Goal: Task Accomplishment & Management: Complete application form

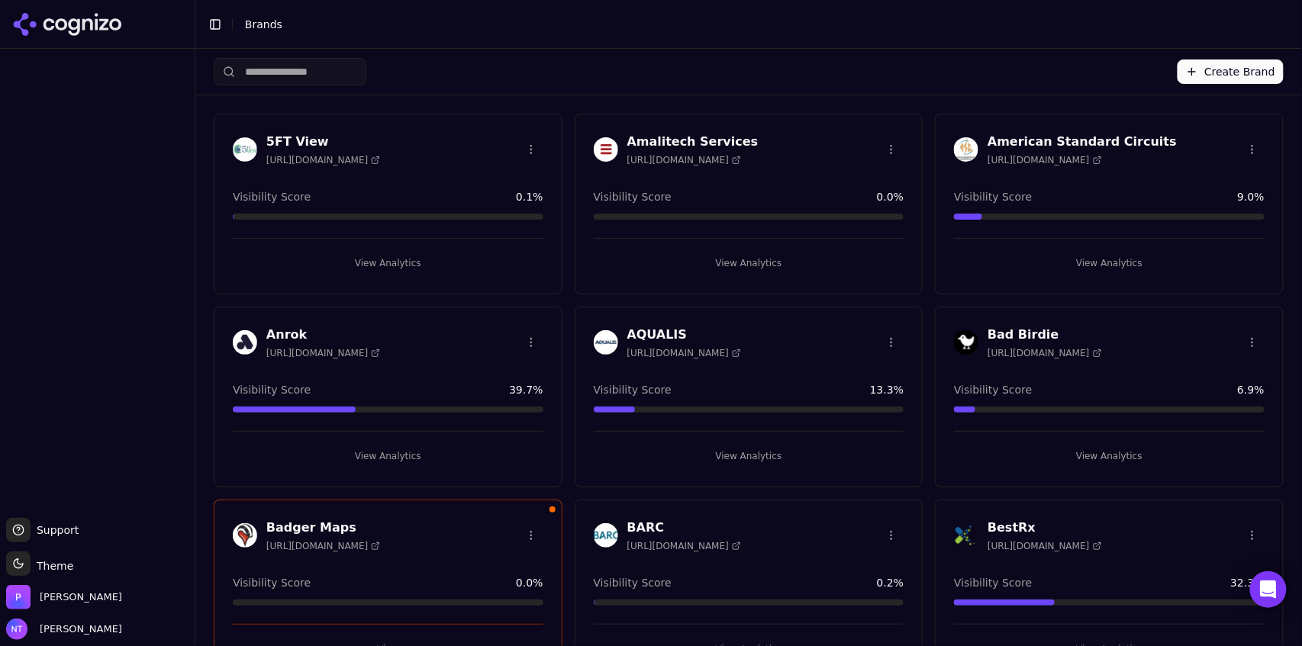
click at [781, 73] on button "Create Brand" at bounding box center [1231, 72] width 106 height 24
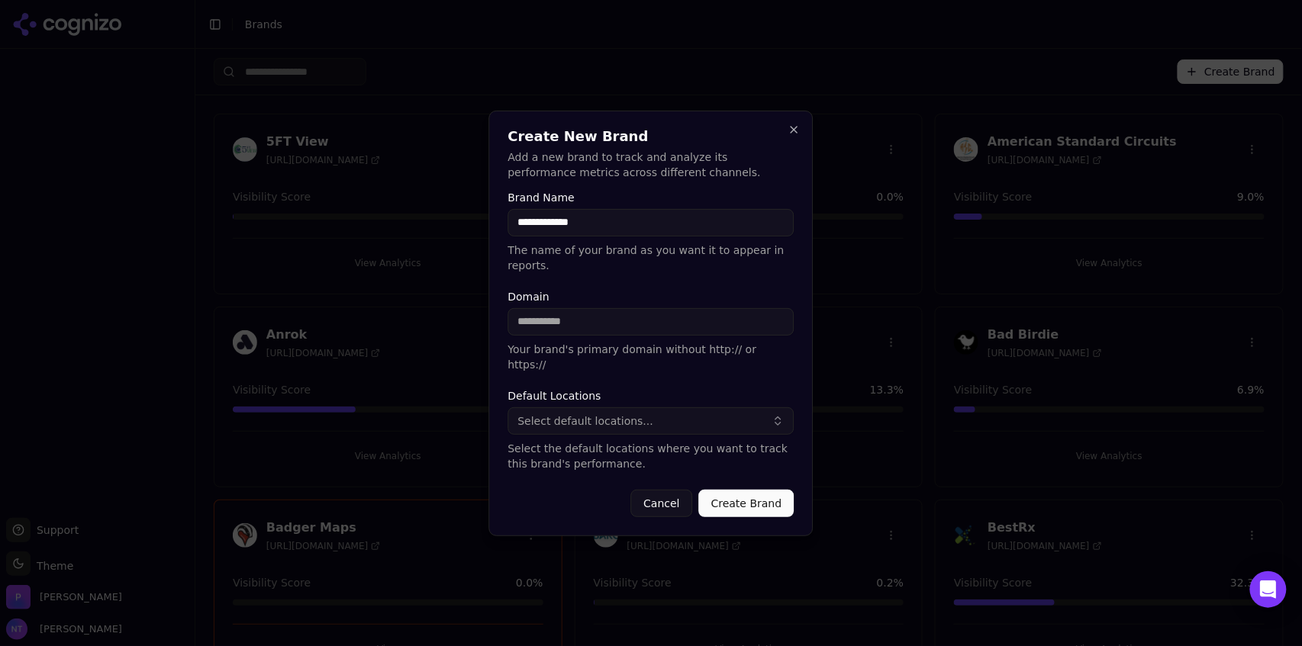
type input "**********"
click at [573, 324] on input "Domain" at bounding box center [651, 321] width 286 height 27
type input "**********"
click at [553, 401] on span "Select default locations..." at bounding box center [586, 421] width 136 height 15
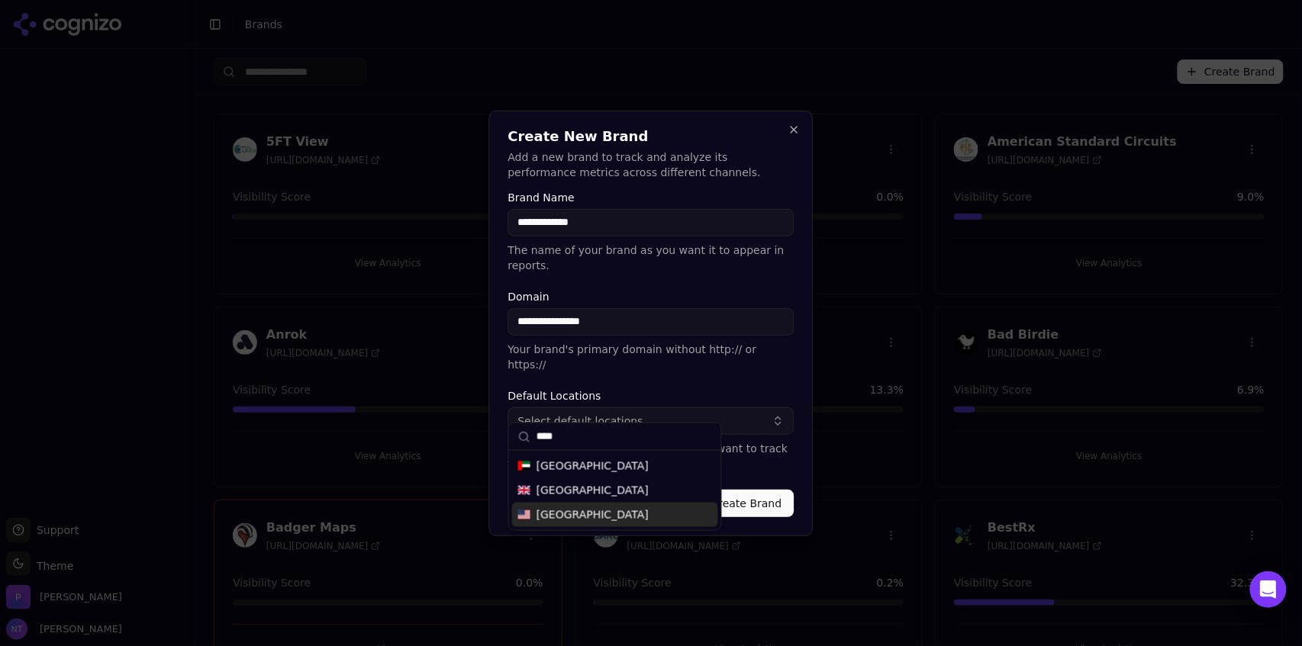
type input "****"
click at [572, 401] on span "[GEOGRAPHIC_DATA]" at bounding box center [593, 515] width 112 height 15
click at [759, 401] on button "Create Brand" at bounding box center [746, 503] width 95 height 27
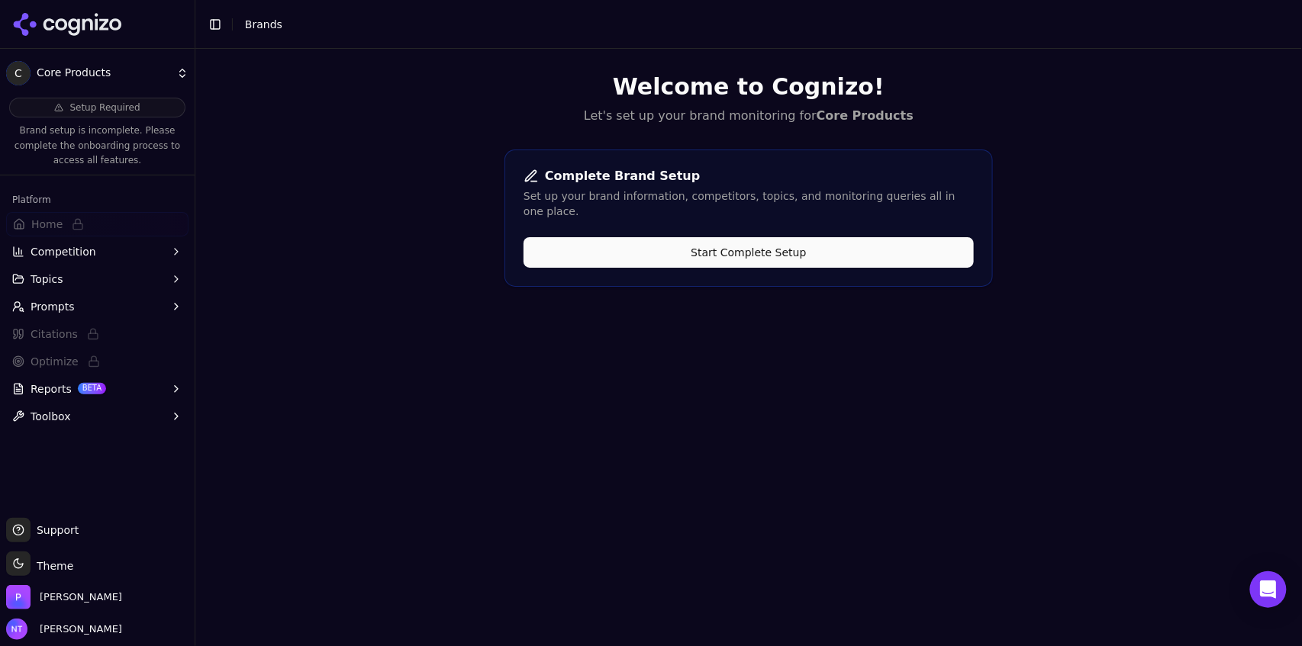
click at [764, 237] on button "Start Complete Setup" at bounding box center [749, 252] width 450 height 31
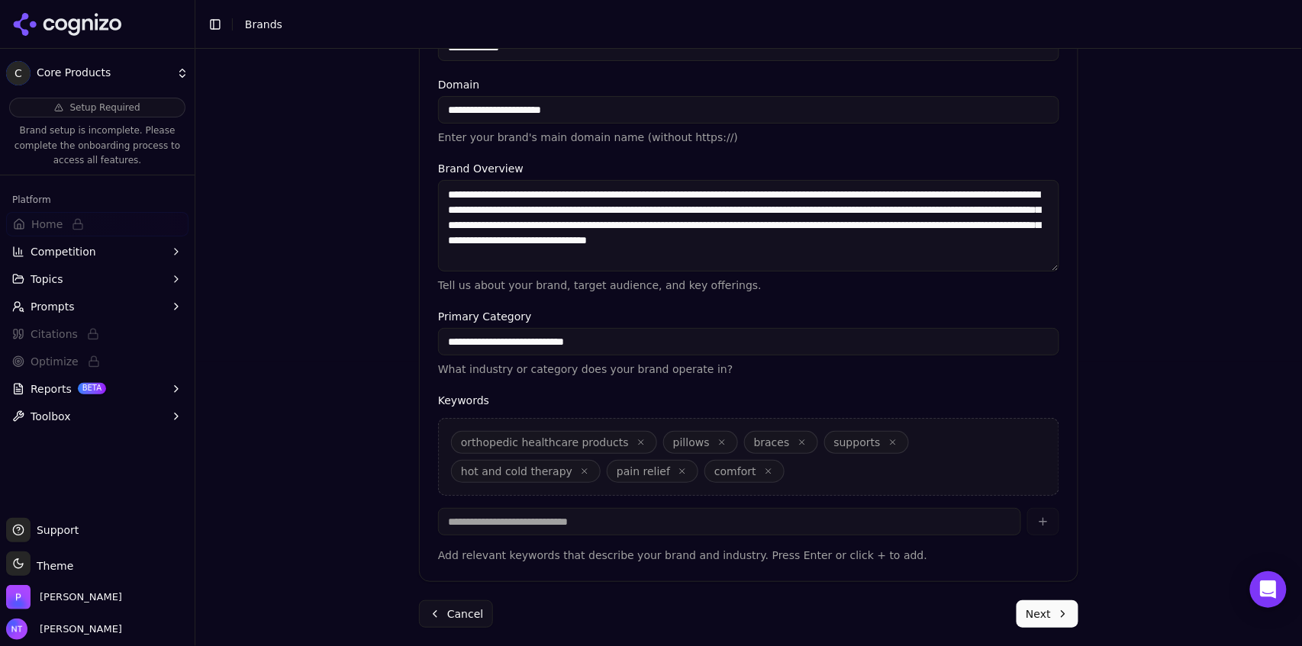
scroll to position [338, 0]
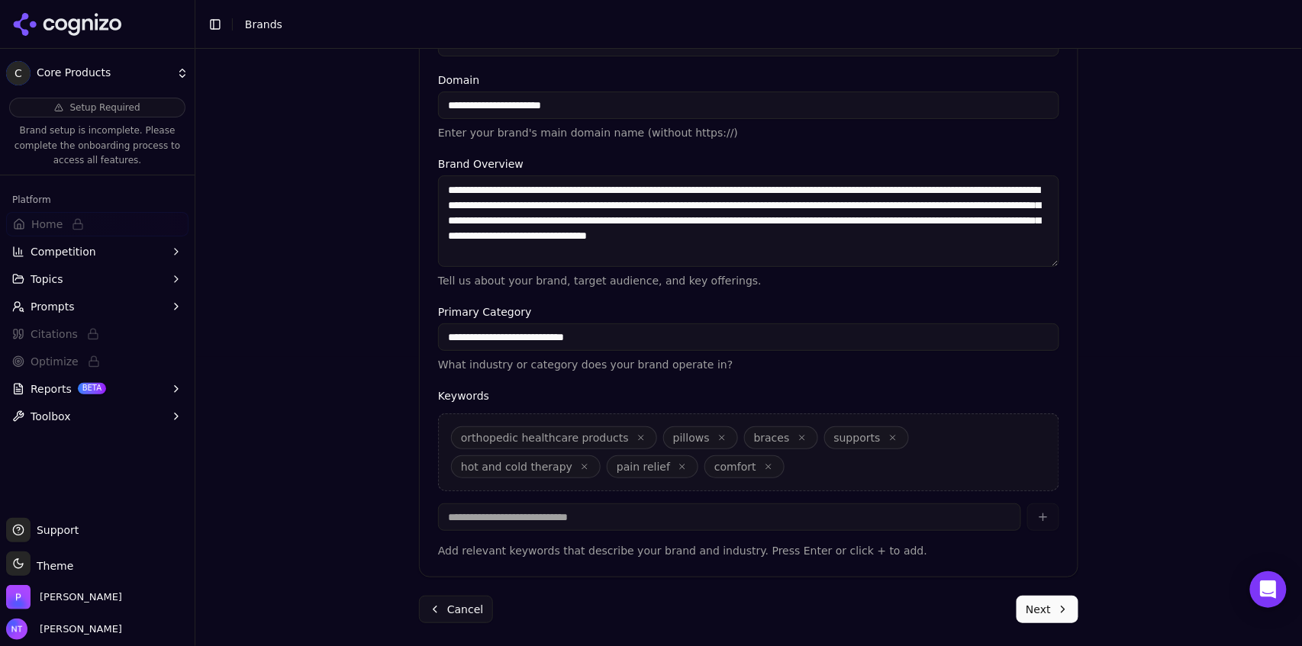
click at [781, 401] on button "Next" at bounding box center [1048, 609] width 62 height 27
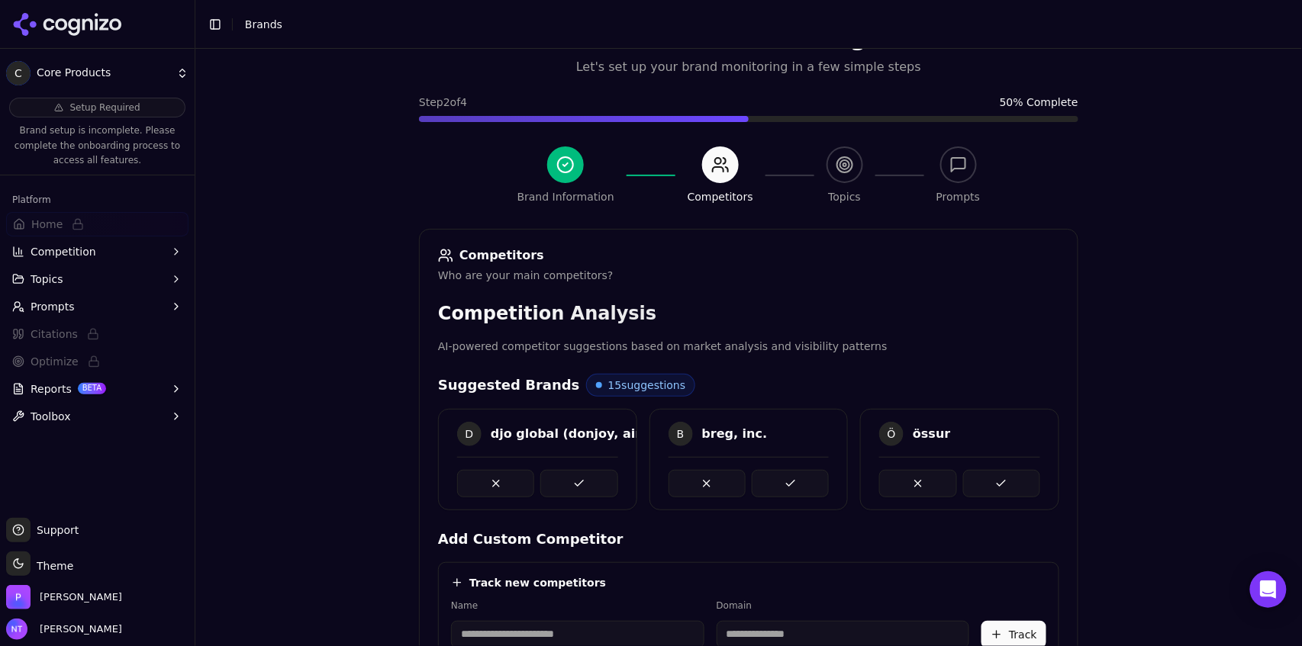
scroll to position [335, 0]
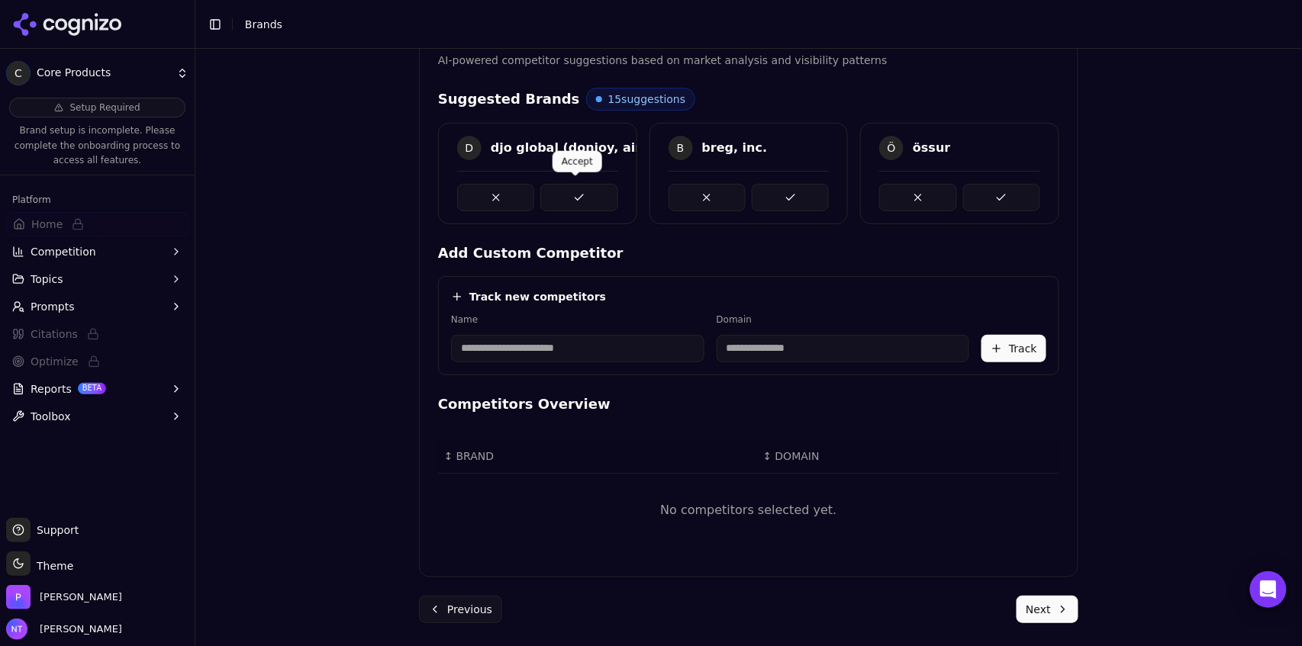
click at [579, 195] on button at bounding box center [578, 197] width 77 height 27
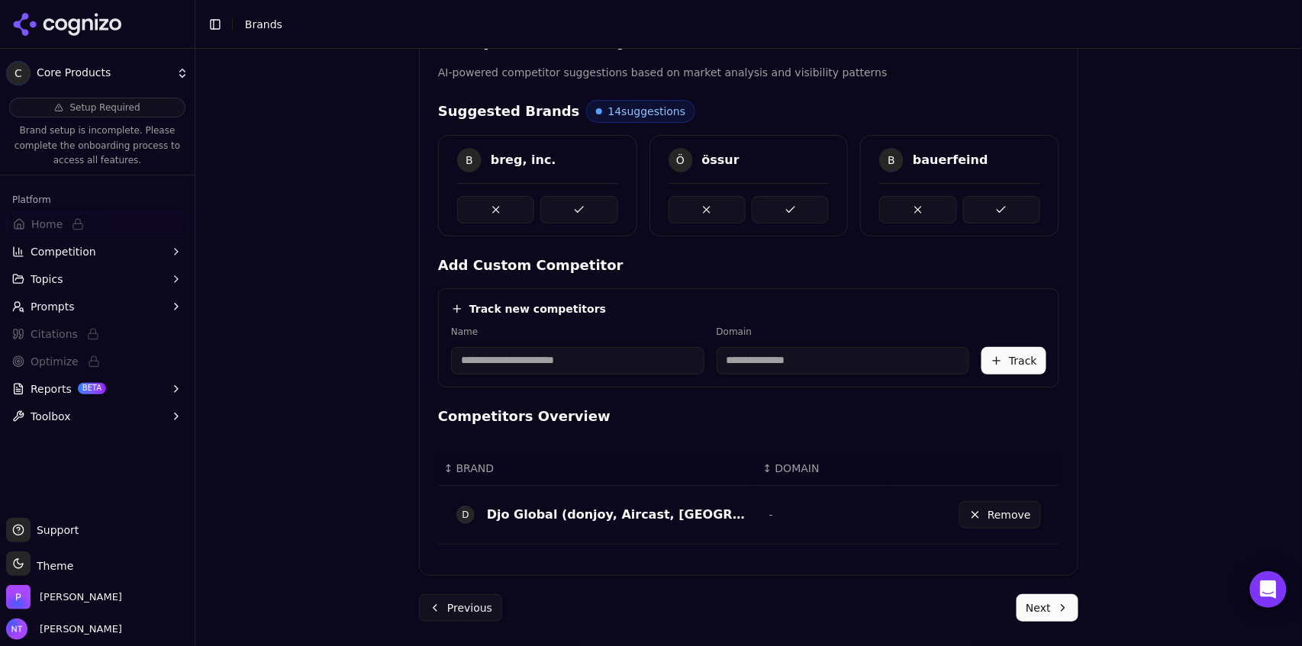
scroll to position [321, 0]
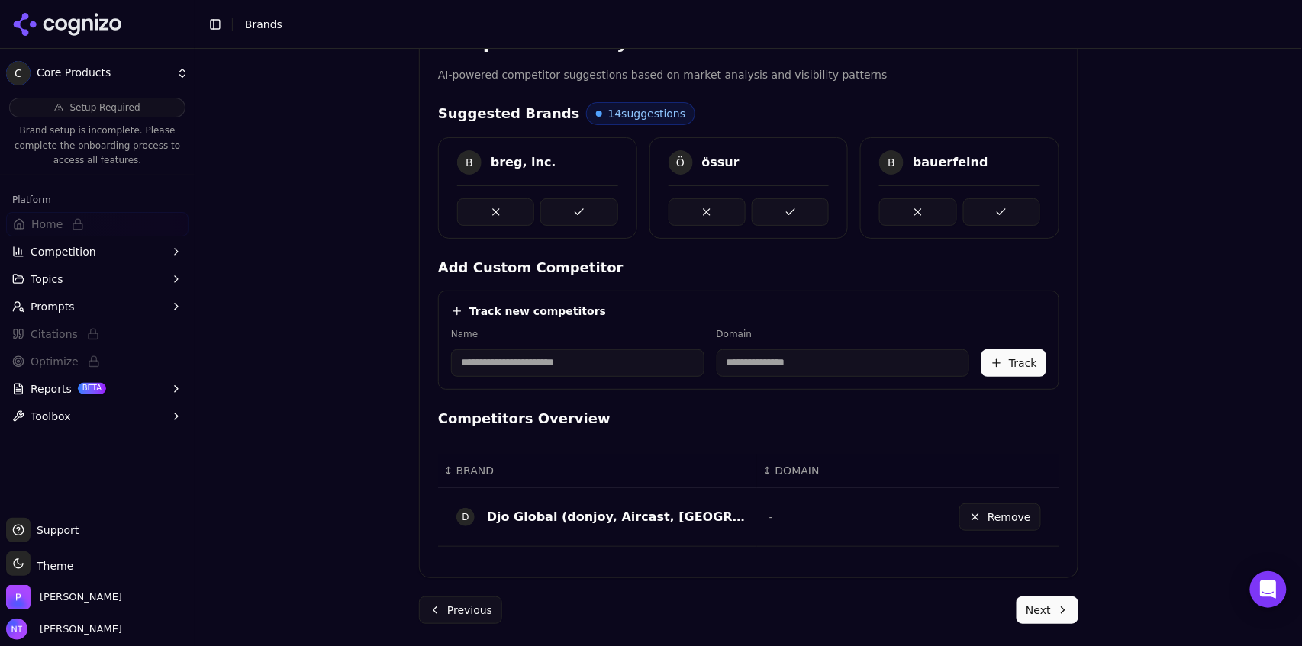
click at [579, 198] on button at bounding box center [578, 211] width 77 height 27
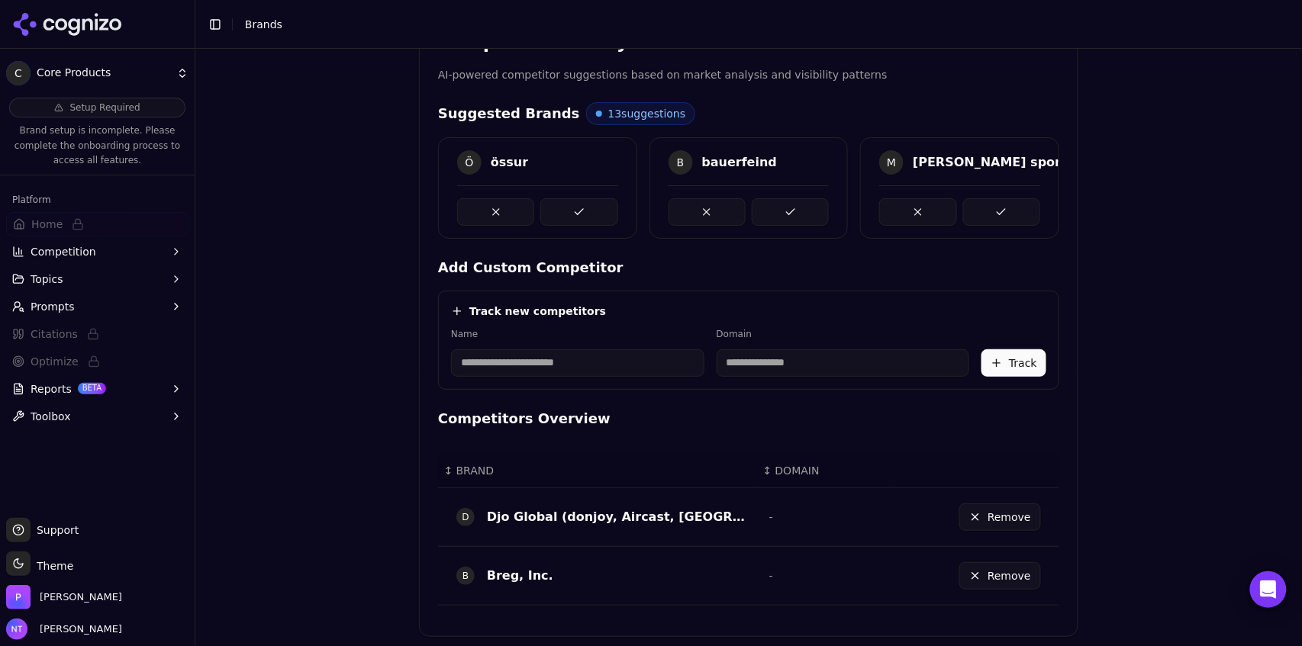
click at [579, 206] on button at bounding box center [578, 211] width 77 height 27
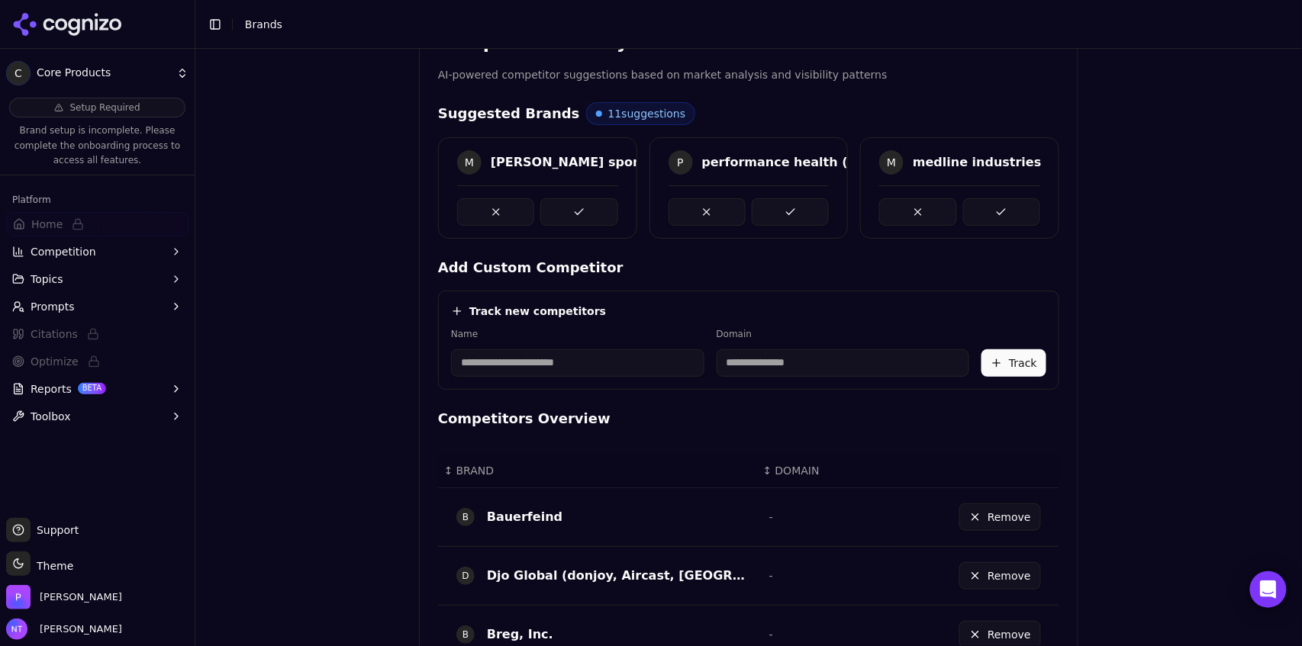
click at [579, 206] on button at bounding box center [578, 211] width 77 height 27
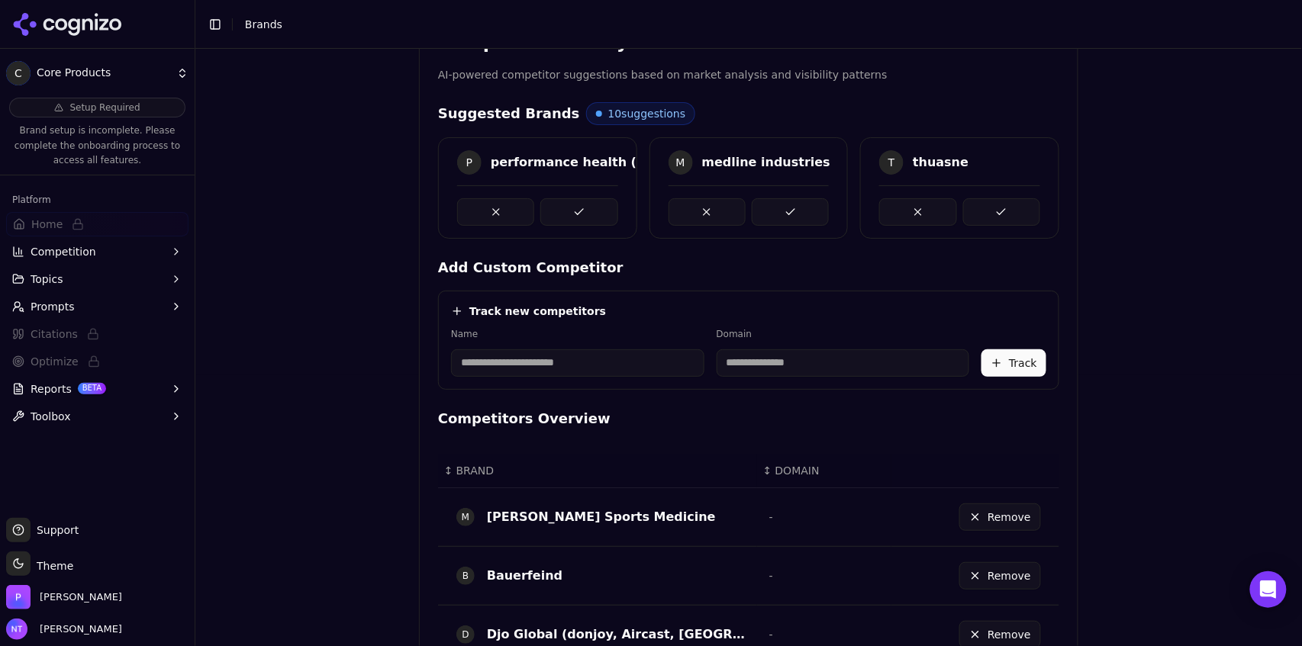
click at [579, 206] on button at bounding box center [578, 211] width 77 height 27
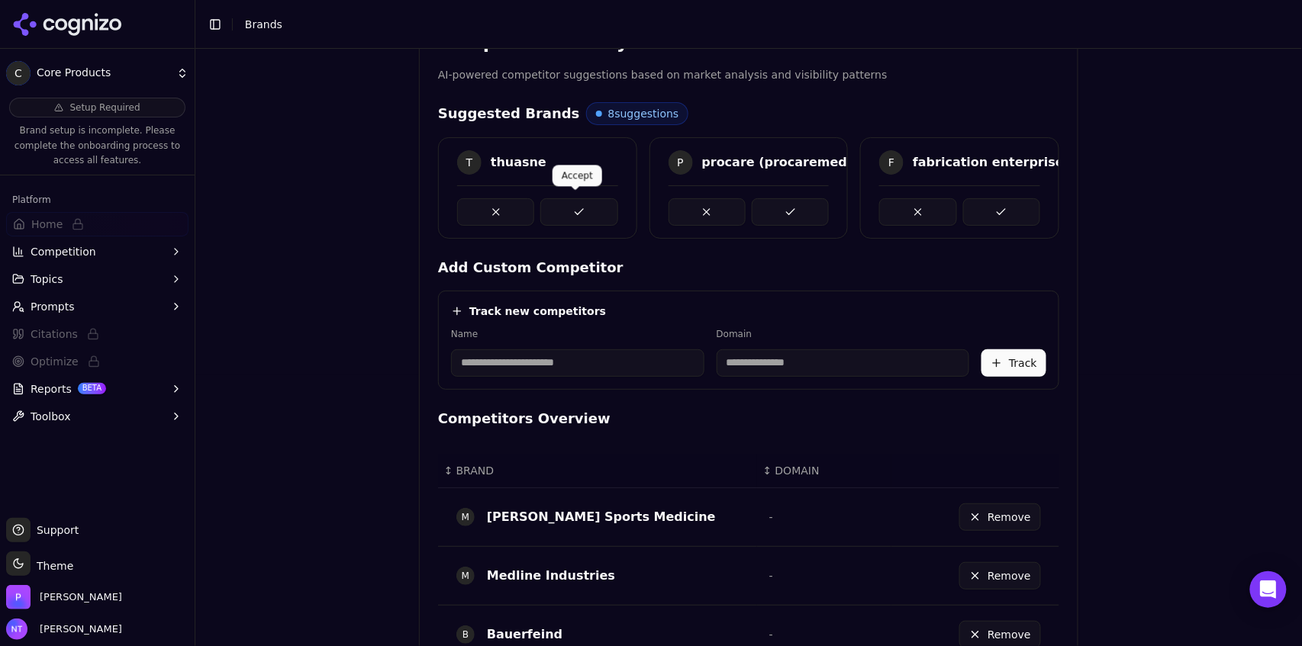
click at [579, 206] on button at bounding box center [578, 211] width 77 height 27
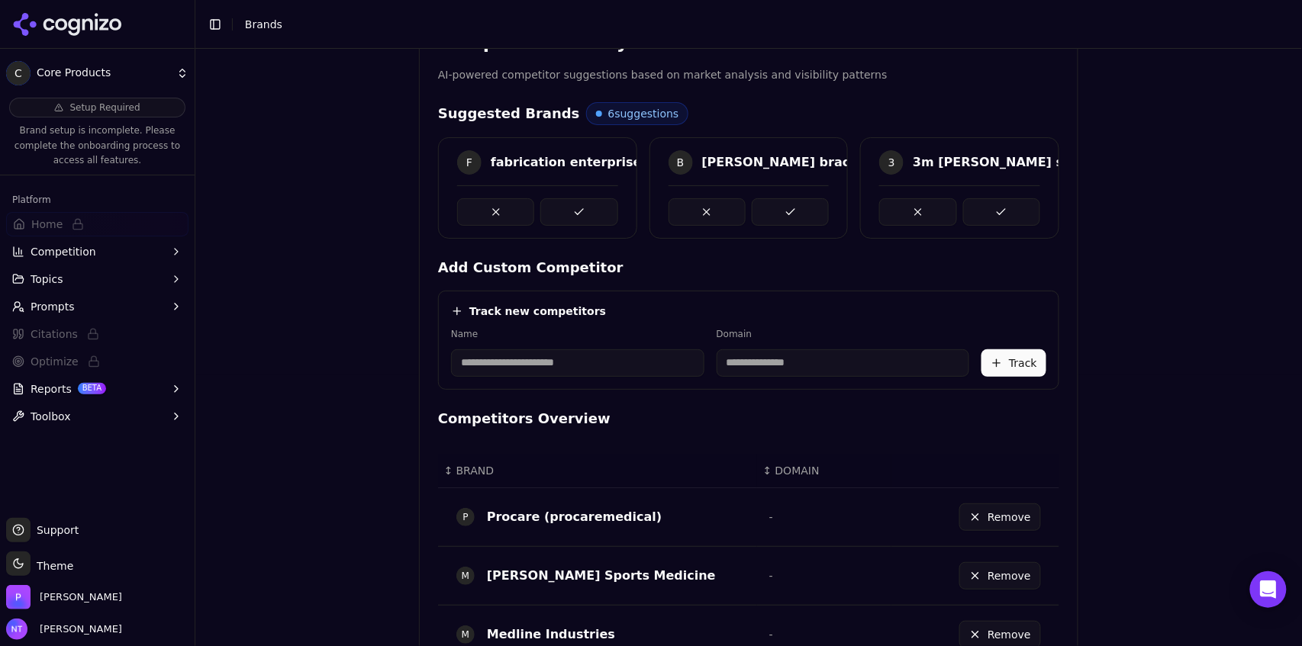
click at [579, 206] on button at bounding box center [578, 211] width 77 height 27
click at [579, 206] on div at bounding box center [537, 211] width 161 height 27
click at [579, 206] on button at bounding box center [578, 211] width 77 height 27
click at [573, 205] on button at bounding box center [578, 211] width 77 height 27
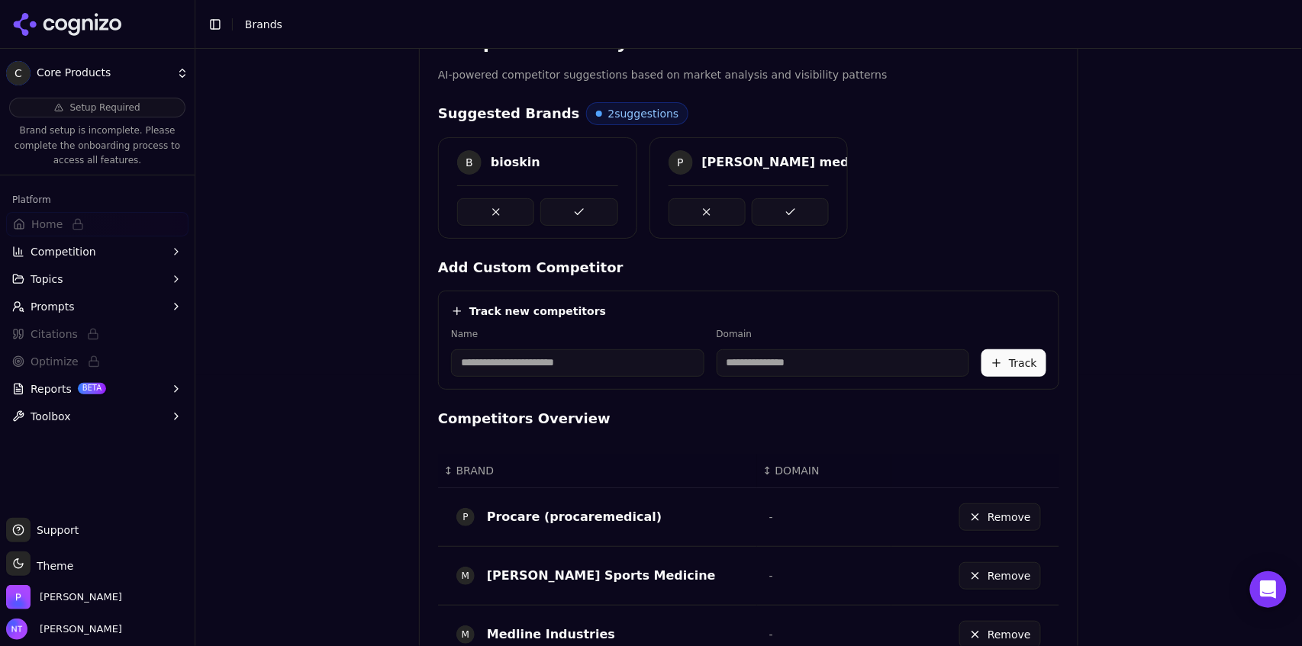
click at [573, 205] on button at bounding box center [578, 211] width 77 height 27
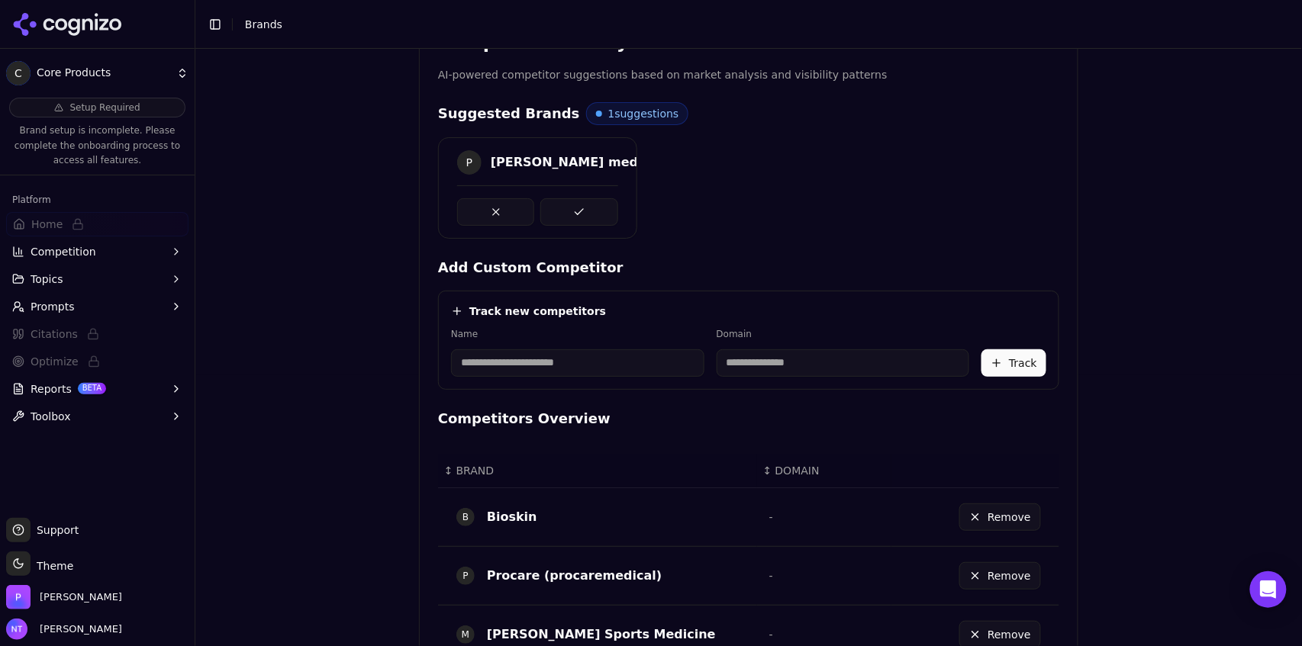
click at [573, 205] on button at bounding box center [578, 211] width 77 height 27
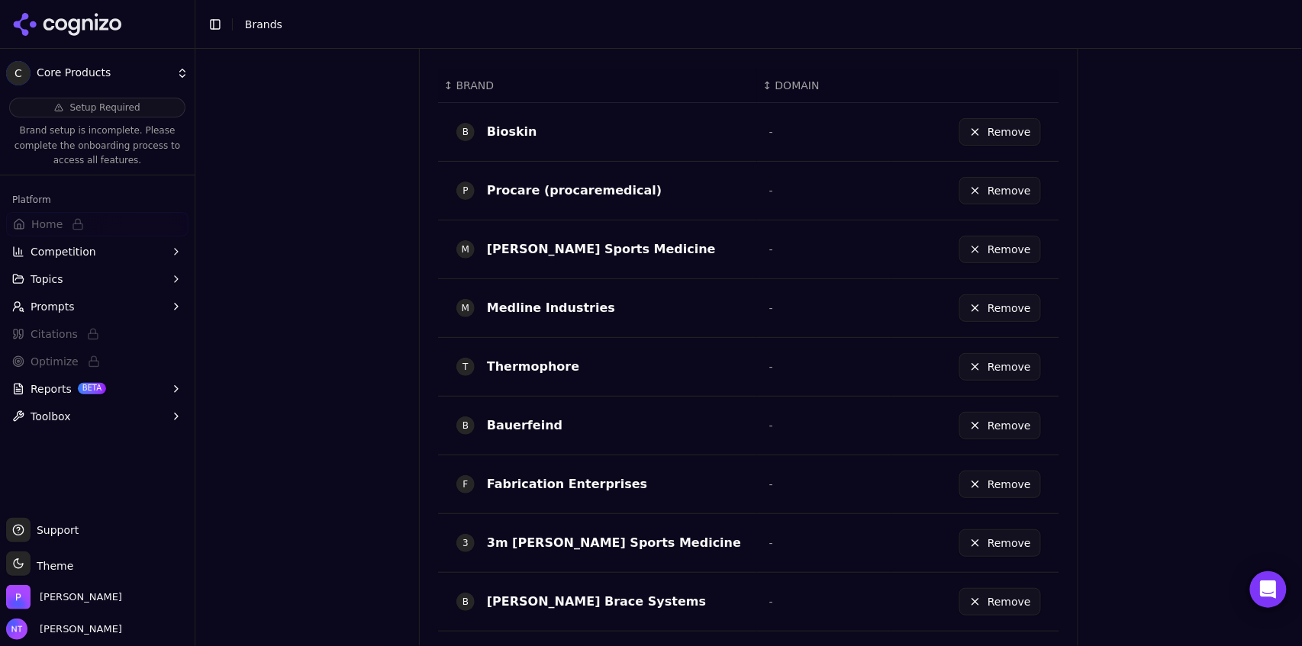
scroll to position [890, 0]
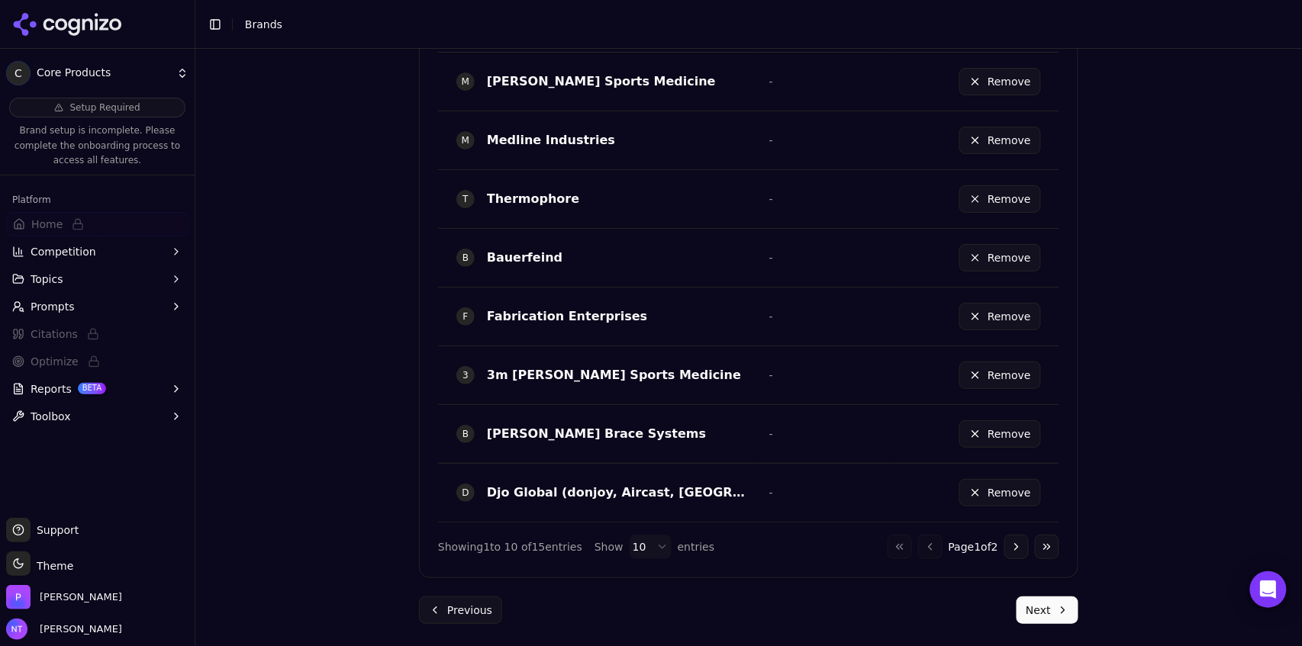
click at [781, 401] on button "Next" at bounding box center [1048, 610] width 62 height 27
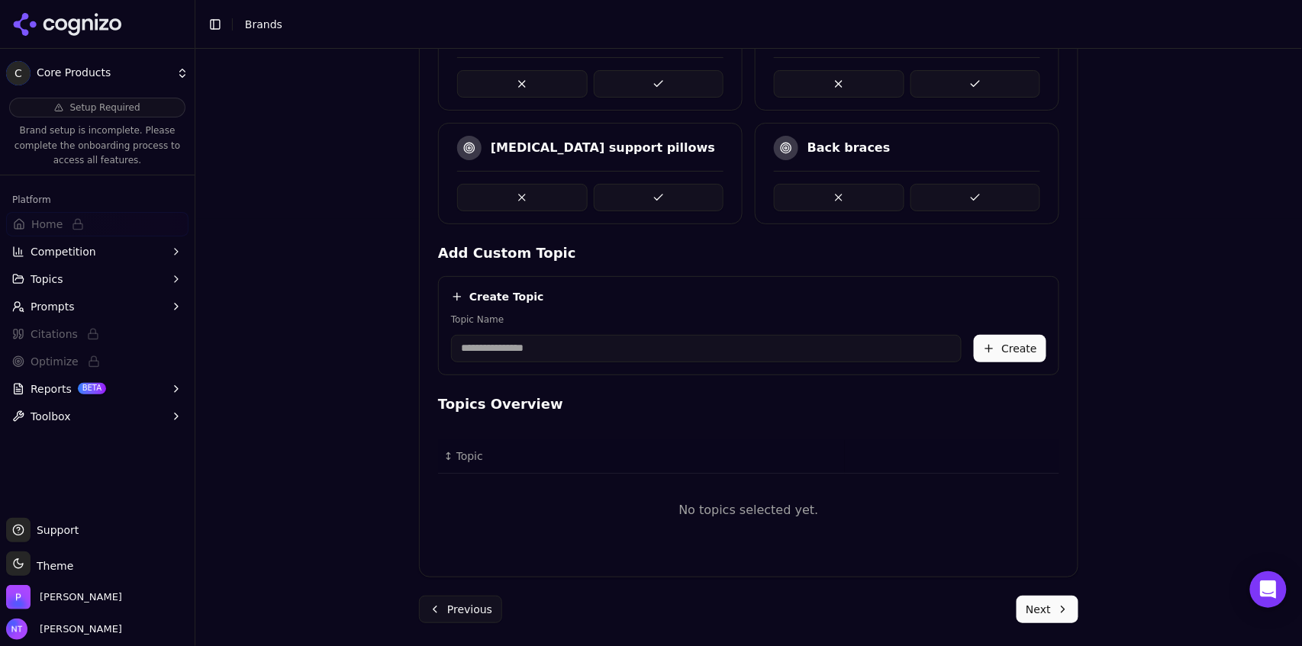
scroll to position [264, 0]
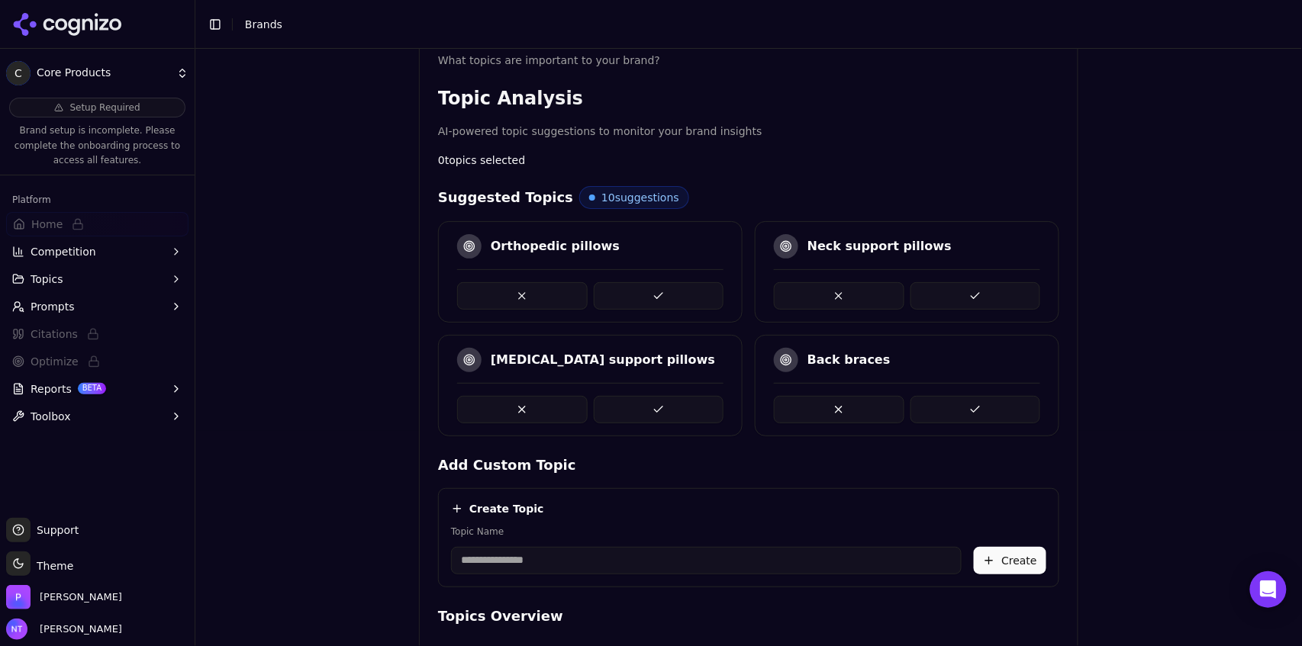
click at [665, 287] on button at bounding box center [659, 295] width 131 height 27
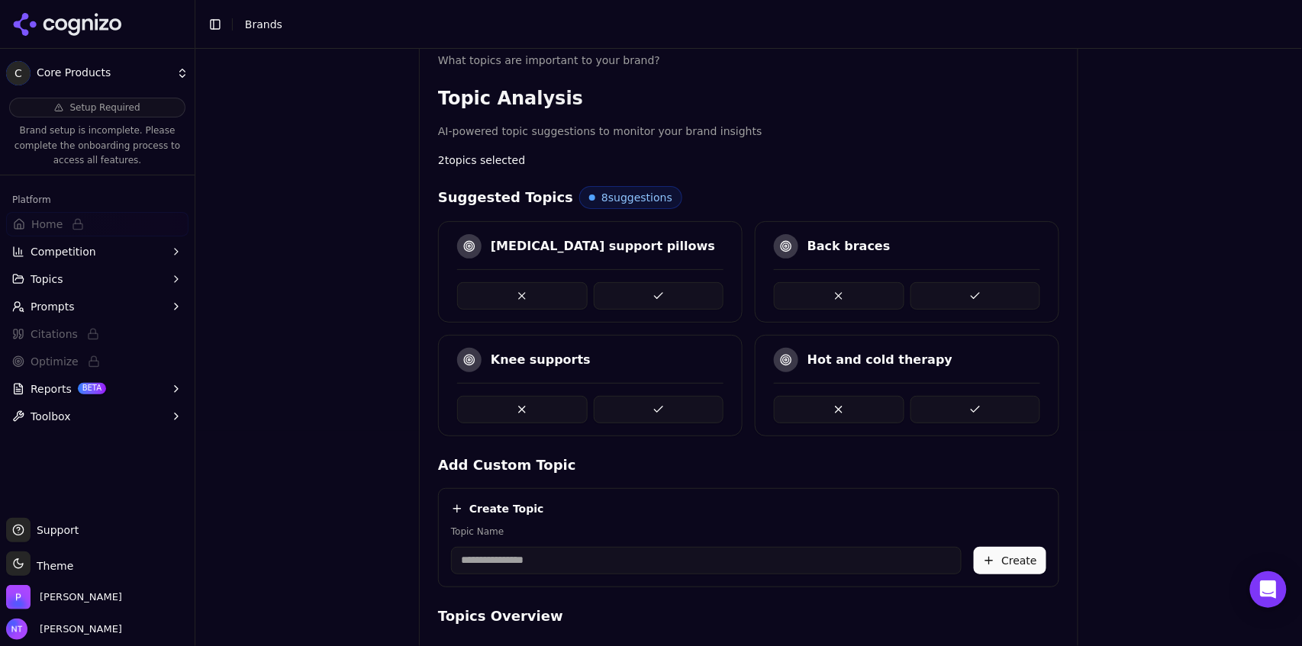
click at [665, 287] on button at bounding box center [659, 295] width 131 height 27
click at [781, 299] on button at bounding box center [976, 295] width 131 height 27
click at [781, 292] on button at bounding box center [976, 295] width 131 height 27
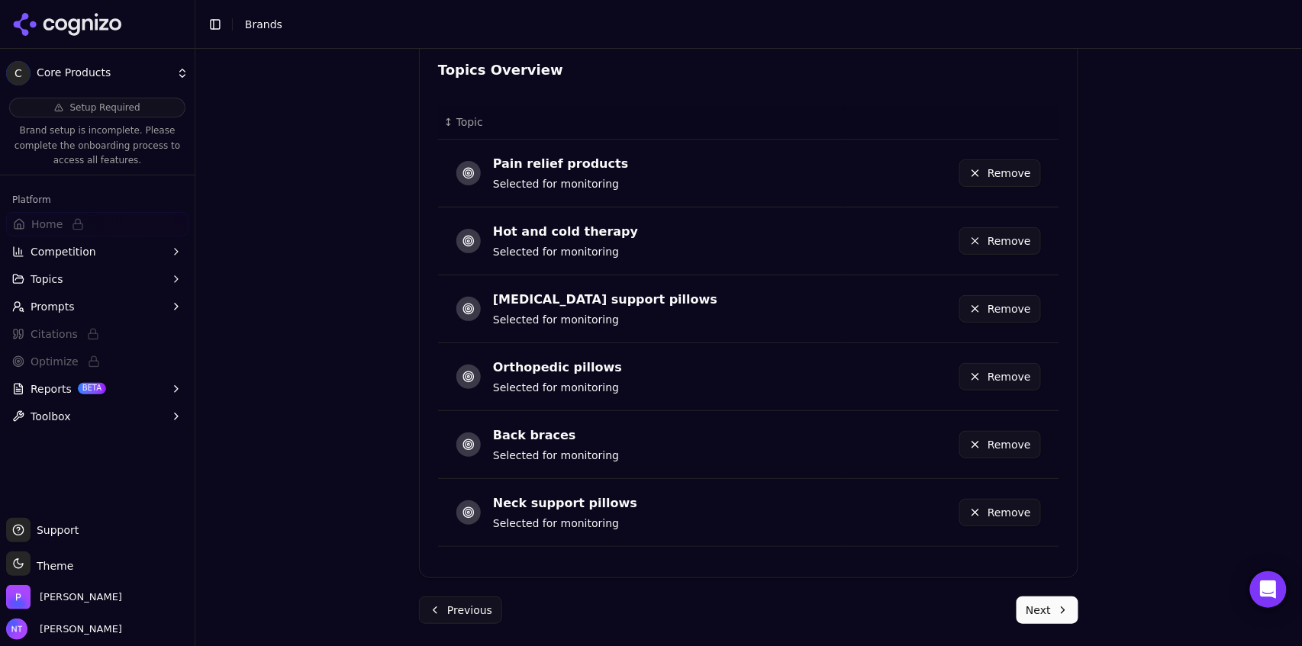
click at [781, 401] on button "Next" at bounding box center [1048, 610] width 62 height 27
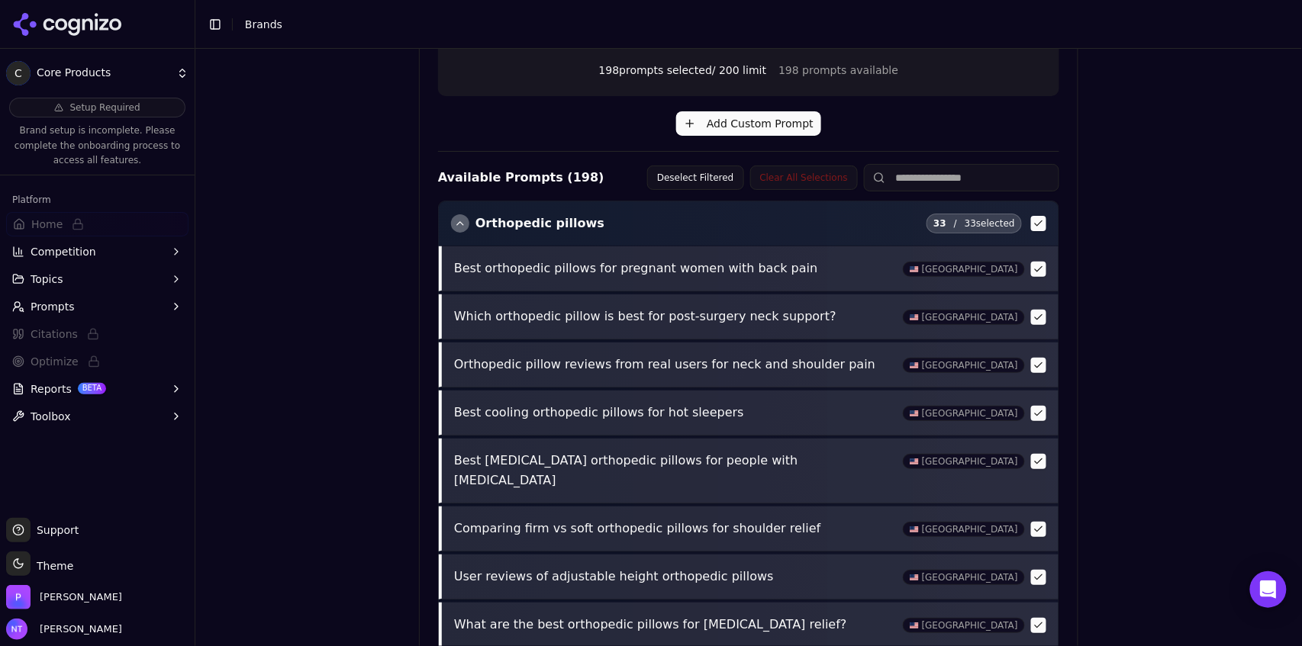
scroll to position [587, 0]
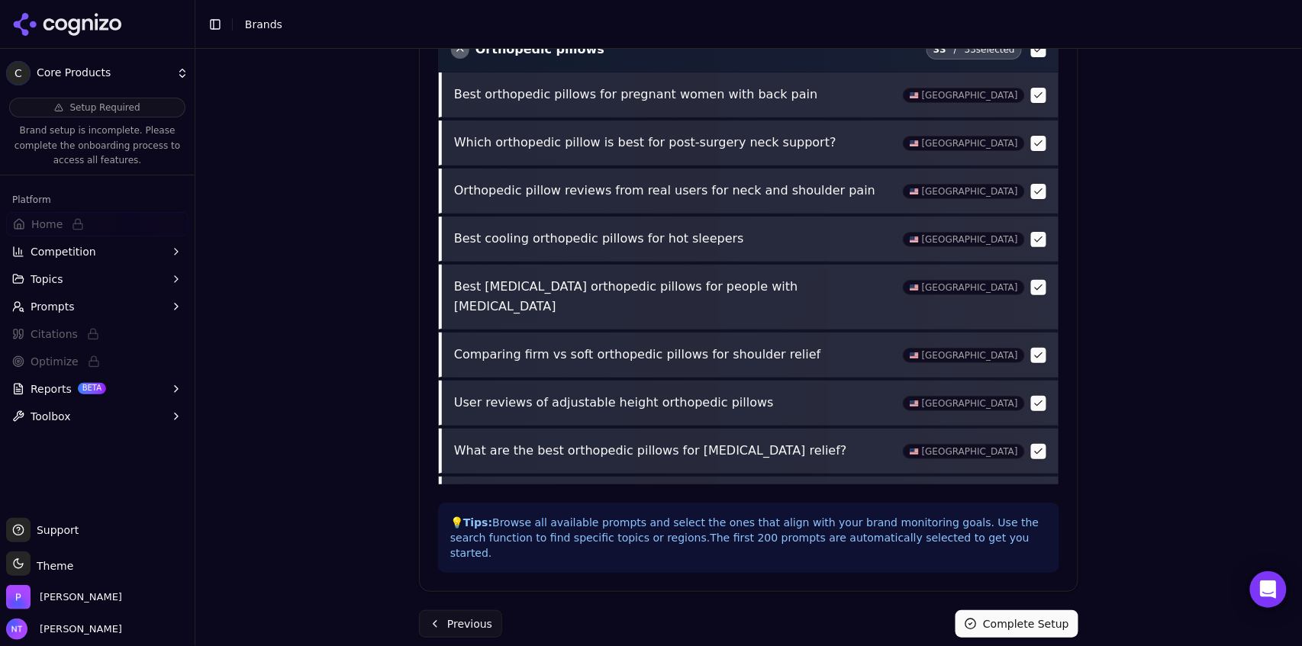
click at [781, 401] on button "Complete Setup" at bounding box center [1017, 624] width 123 height 27
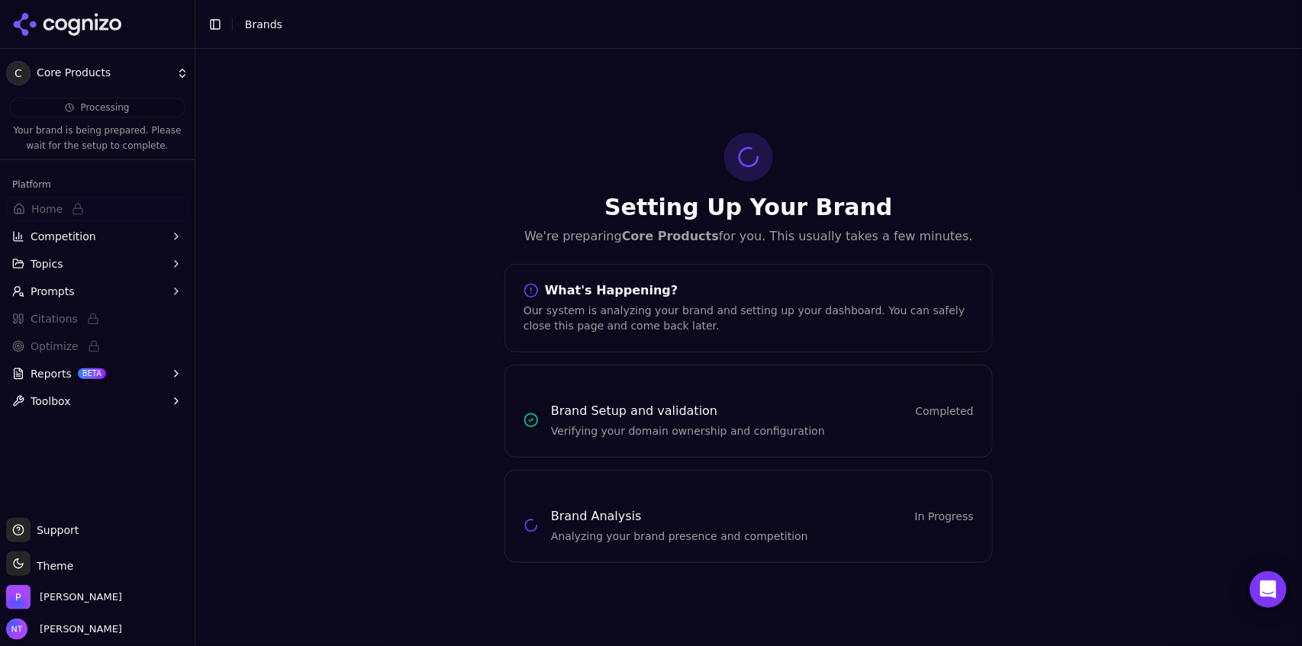
scroll to position [0, 0]
